Goal: Check status

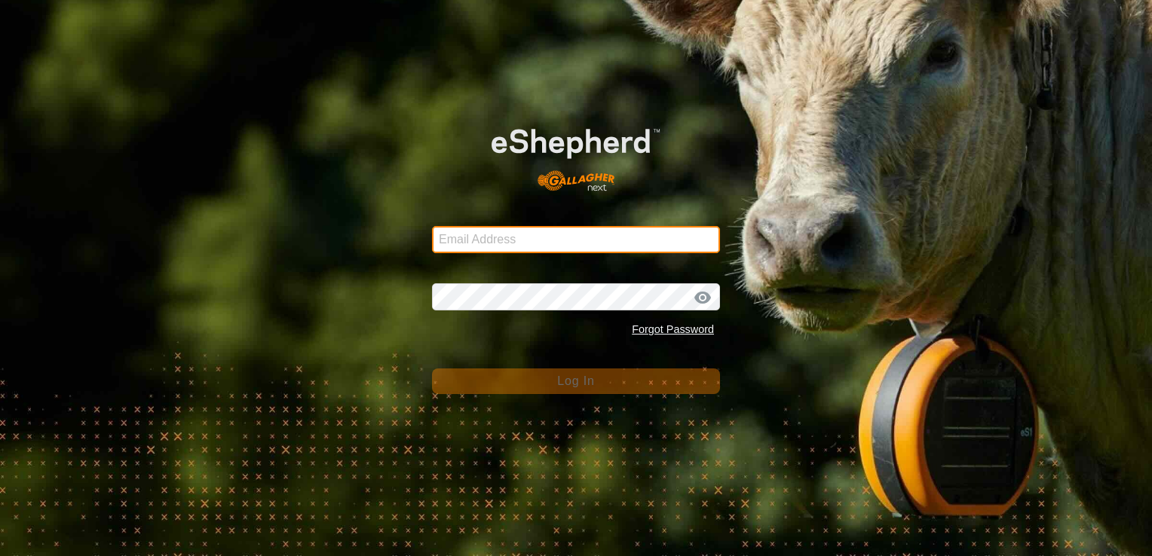
type input "mathew.gemma@barhamfarming.co.nz"
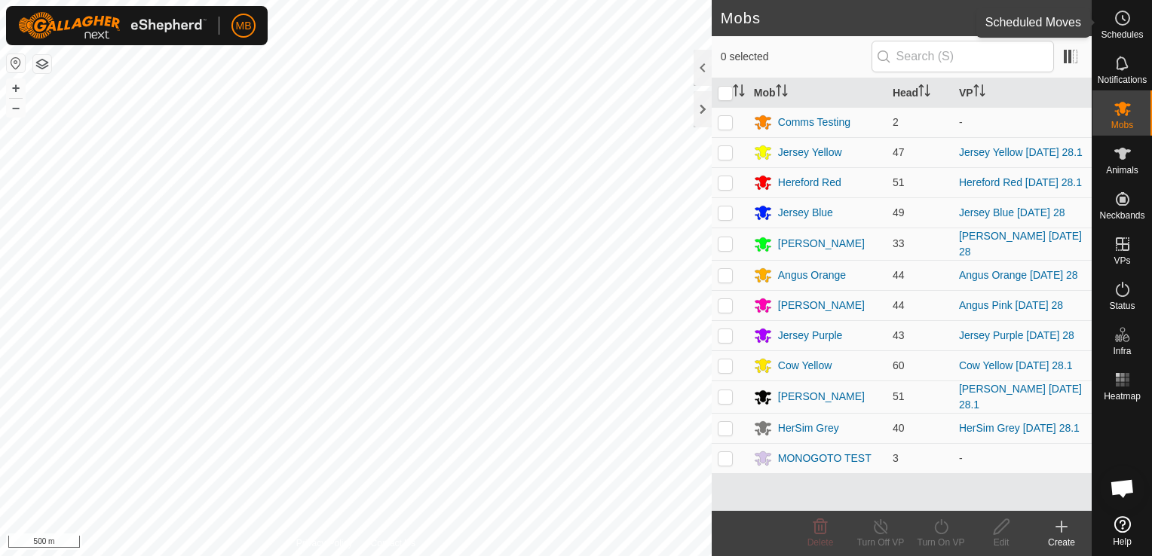
click at [1114, 30] on span "Schedules" at bounding box center [1122, 34] width 42 height 9
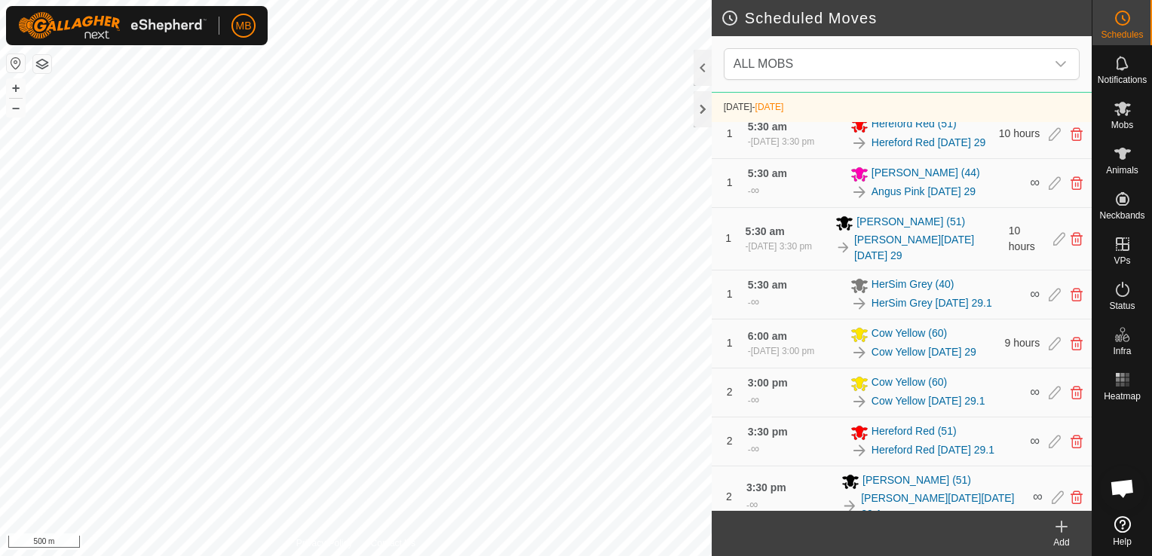
scroll to position [954, 0]
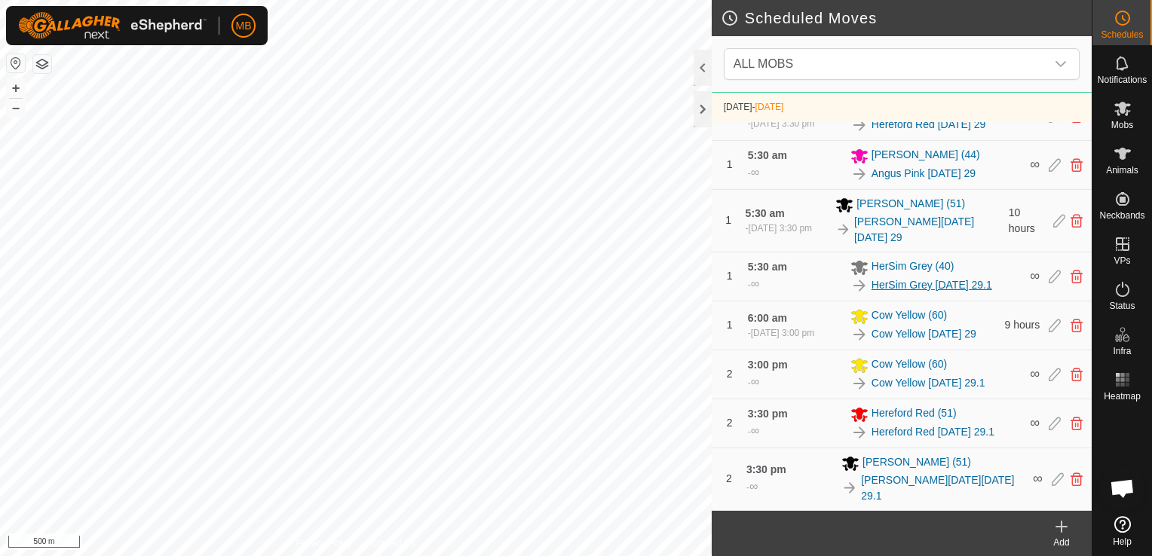
click at [890, 293] on link "HerSim Grey [DATE] 29.1" at bounding box center [931, 285] width 121 height 16
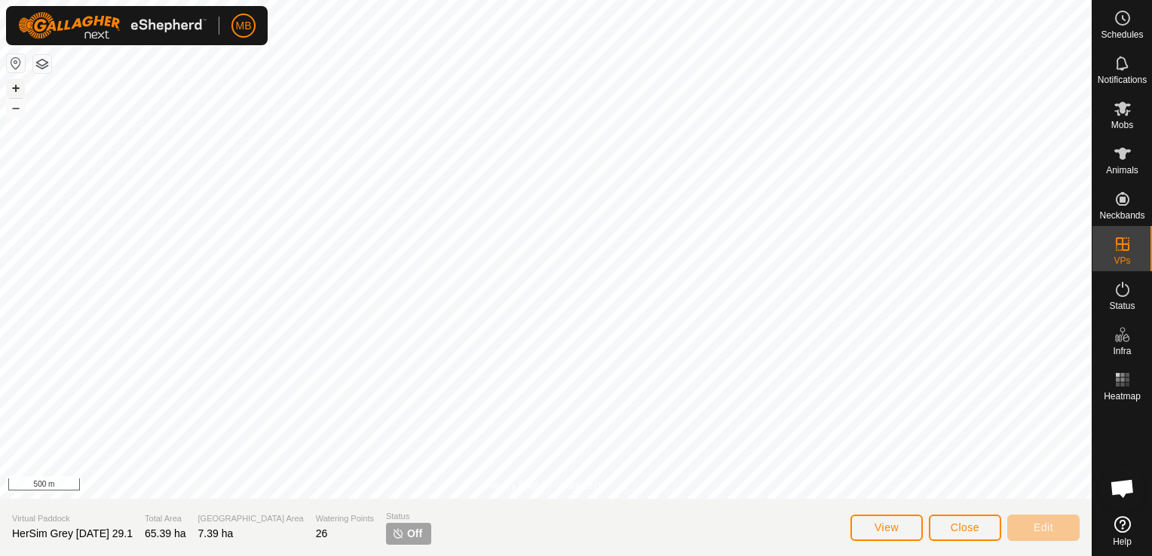
click at [17, 89] on button "+" at bounding box center [16, 88] width 18 height 18
click at [17, 109] on button "–" at bounding box center [16, 108] width 18 height 18
click at [13, 90] on button "+" at bounding box center [16, 88] width 18 height 18
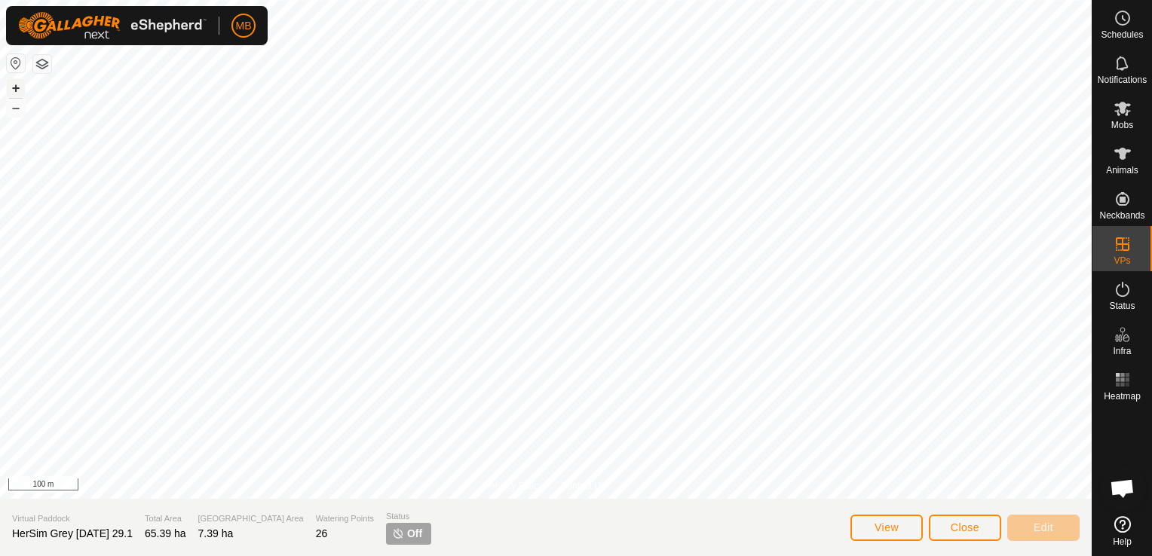
click at [13, 90] on button "+" at bounding box center [16, 88] width 18 height 18
